Goal: Navigation & Orientation: Find specific page/section

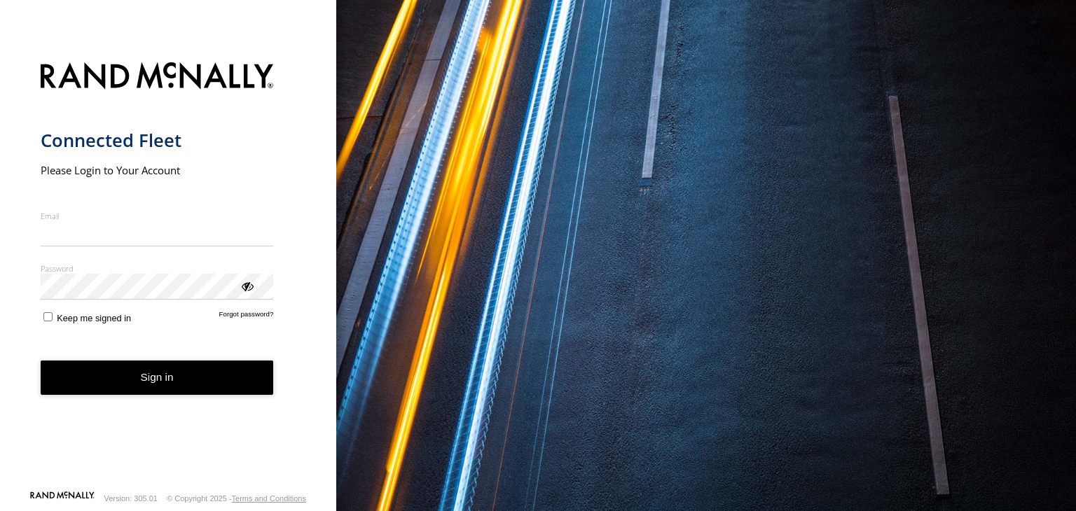
type input "**********"
click at [116, 382] on button "Sign in" at bounding box center [157, 378] width 233 height 34
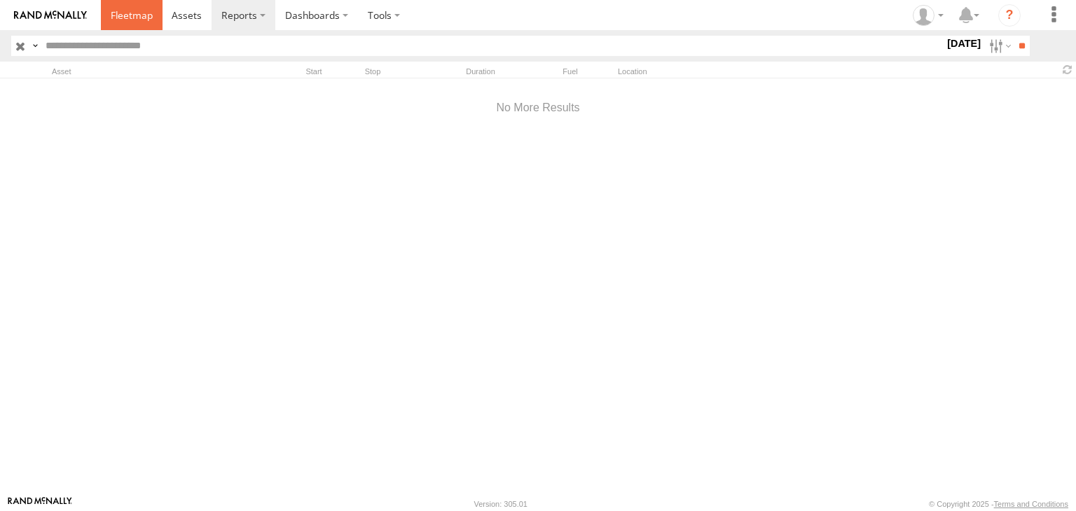
click at [136, 18] on span at bounding box center [132, 14] width 42 height 13
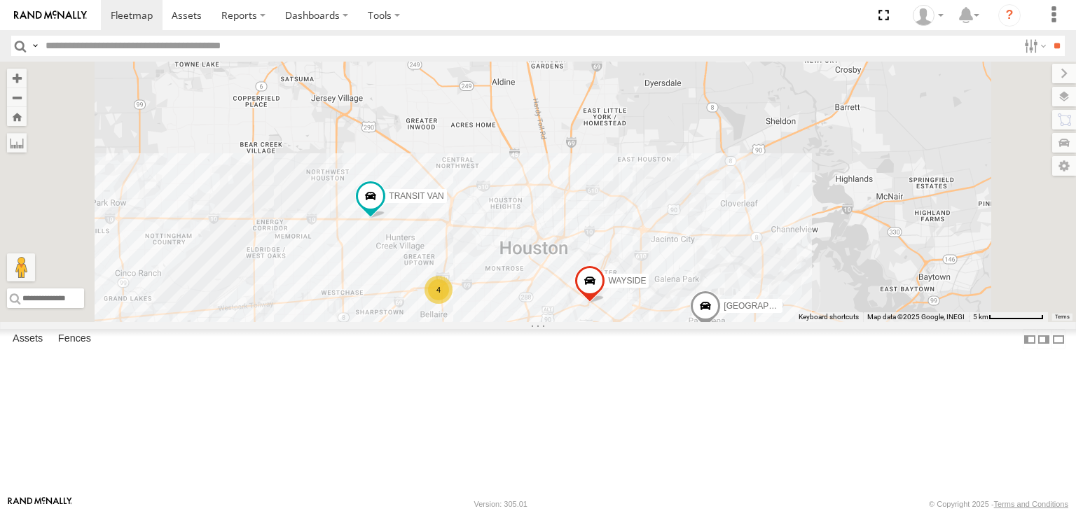
click at [452, 304] on div "4" at bounding box center [438, 290] width 28 height 28
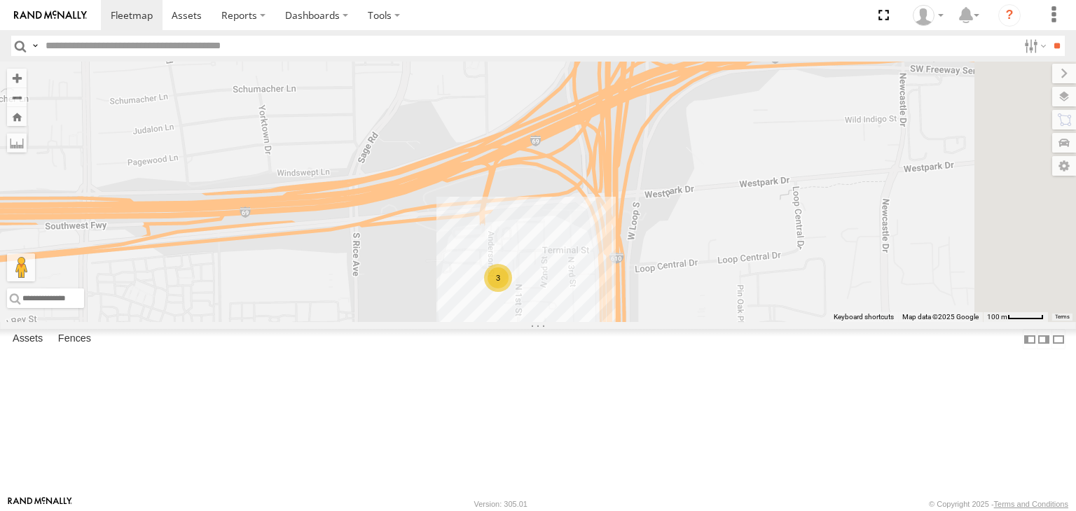
drag, startPoint x: 958, startPoint y: 388, endPoint x: 561, endPoint y: 407, distance: 397.5
click at [585, 322] on div "AIRLINE WAYSIDE PASADENA TRANSIT VAN 3 Fountain View" at bounding box center [538, 192] width 1076 height 260
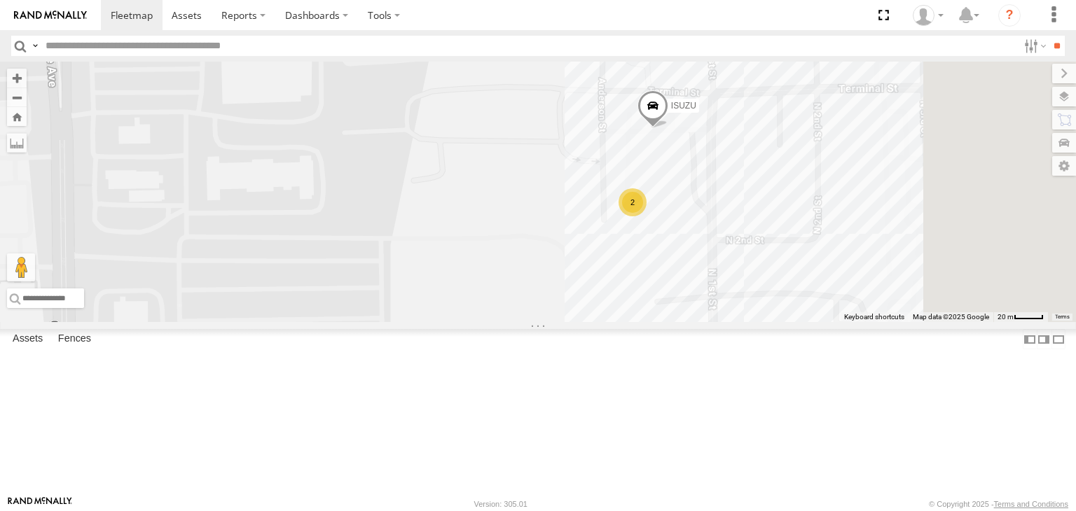
drag, startPoint x: 723, startPoint y: 306, endPoint x: 552, endPoint y: 360, distance: 179.2
click at [552, 322] on div "AIRLINE WAYSIDE PASADENA TRANSIT VAN Fountain View 2 ISUZU" at bounding box center [538, 192] width 1076 height 260
click at [645, 216] on div "2" at bounding box center [631, 202] width 28 height 28
